Goal: Task Accomplishment & Management: Use online tool/utility

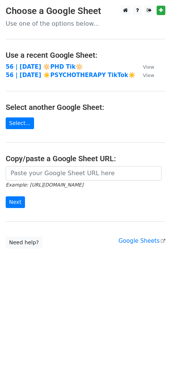
drag, startPoint x: 69, startPoint y: 162, endPoint x: 62, endPoint y: 173, distance: 13.1
click at [68, 162] on h4 "Copy/paste a Google Sheet URL:" at bounding box center [85, 158] width 159 height 9
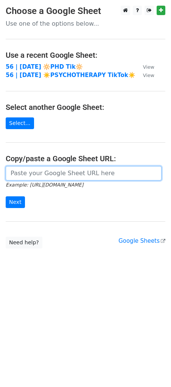
click at [62, 174] on input "url" at bounding box center [84, 173] width 156 height 14
paste input "https://docs.google.com/spreadsheets/d/1PV-vujXM2eWG2lgjlkV9_67x7Dy8kT5cCSa9YfW…"
type input "https://docs.google.com/spreadsheets/d/1PV-vujXM2eWG2lgjlkV9_67x7Dy8kT5cCSa9YfW…"
click at [6, 196] on input "Next" at bounding box center [15, 202] width 19 height 12
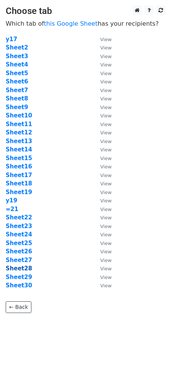
click at [21, 269] on strong "Sheet28" at bounding box center [19, 268] width 26 height 7
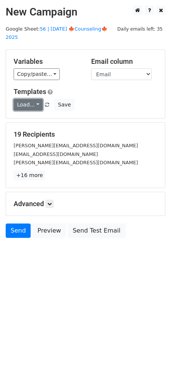
click at [28, 99] on link "Load..." at bounding box center [28, 105] width 29 height 12
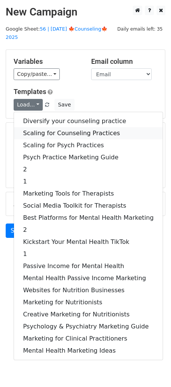
click at [56, 127] on link "Scaling for Counseling Practices" at bounding box center [88, 133] width 148 height 12
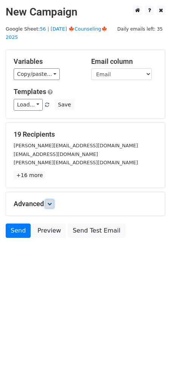
click at [48, 202] on icon at bounding box center [49, 204] width 5 height 5
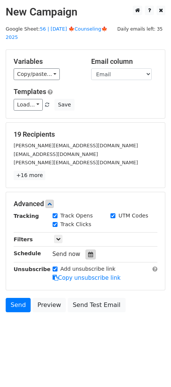
click at [89, 252] on icon at bounding box center [90, 254] width 5 height 5
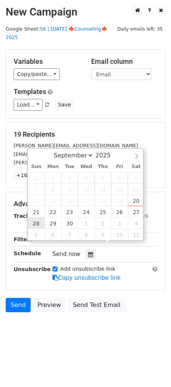
type input "2025-09-28 12:00"
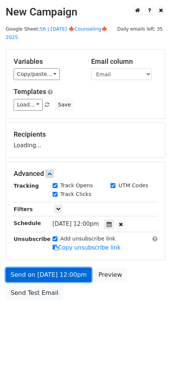
click at [44, 268] on link "Send on Sep 28 at 12:00pm" at bounding box center [49, 275] width 86 height 14
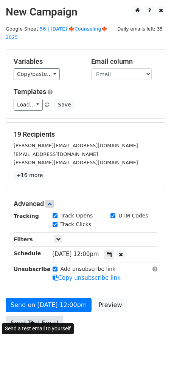
click at [32, 316] on link "Send Test Email" at bounding box center [34, 323] width 57 height 14
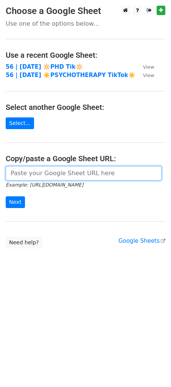
click at [58, 168] on input "url" at bounding box center [84, 173] width 156 height 14
paste input "https://docs.google.com/spreadsheets/d/1PV-vujXM2eWG2lgjlkV9_67x7Dy8kT5cCSa9YfW…"
type input "https://docs.google.com/spreadsheets/d/1PV-vujXM2eWG2lgjlkV9_67x7Dy8kT5cCSa9YfW…"
click at [6, 196] on input "Next" at bounding box center [15, 202] width 19 height 12
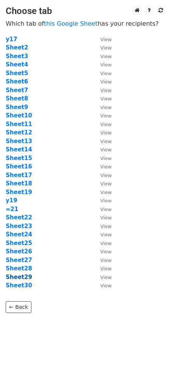
click at [23, 276] on strong "Sheet29" at bounding box center [19, 277] width 26 height 7
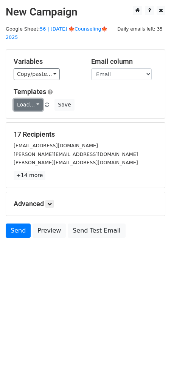
click at [27, 99] on link "Load..." at bounding box center [28, 105] width 29 height 12
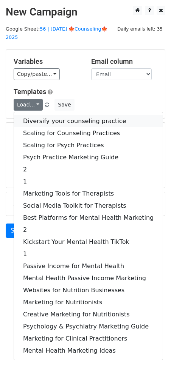
click at [45, 117] on link "Diversify your counseling practice" at bounding box center [88, 121] width 148 height 12
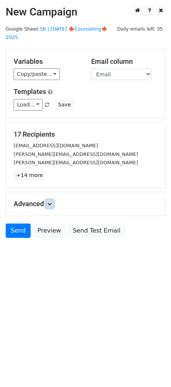
click at [50, 202] on icon at bounding box center [49, 204] width 5 height 5
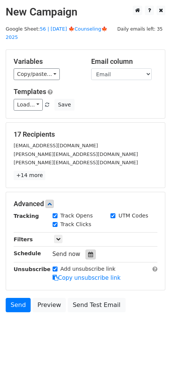
click at [88, 252] on icon at bounding box center [90, 254] width 5 height 5
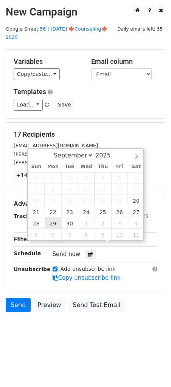
type input "[DATE] 12:00"
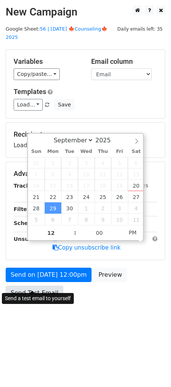
click at [40, 286] on link "Send Test Email" at bounding box center [34, 293] width 57 height 14
